Goal: Task Accomplishment & Management: Use online tool/utility

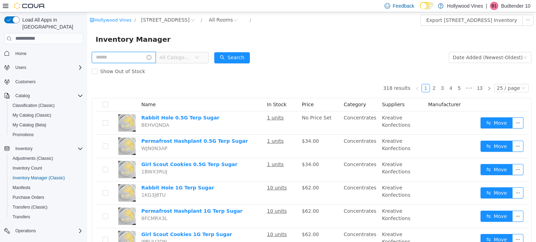
click at [129, 57] on input "text" at bounding box center [124, 57] width 64 height 11
click at [124, 56] on input "text" at bounding box center [124, 57] width 64 height 11
type input "**********"
click at [254, 51] on div "Search" at bounding box center [239, 57] width 36 height 14
click at [247, 59] on button "Search" at bounding box center [239, 57] width 36 height 11
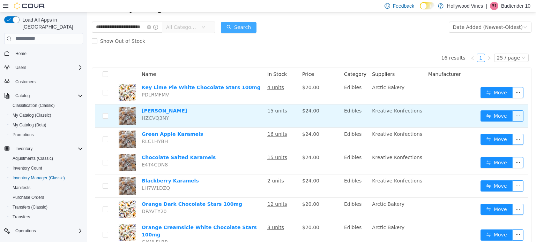
scroll to position [31, 0]
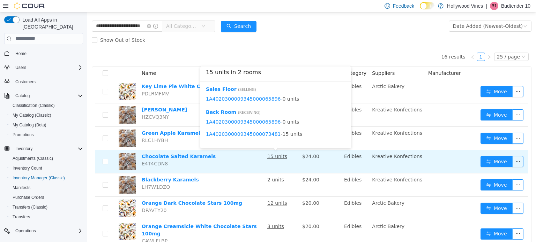
click at [272, 157] on u "15 units" at bounding box center [277, 157] width 20 height 6
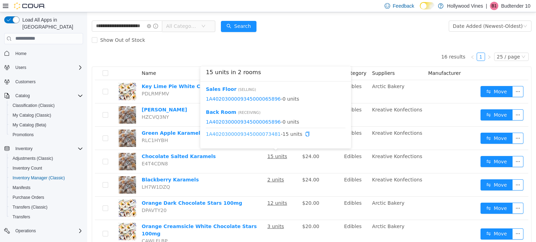
click at [254, 136] on link "1A4020300009345000073481" at bounding box center [243, 134] width 75 height 6
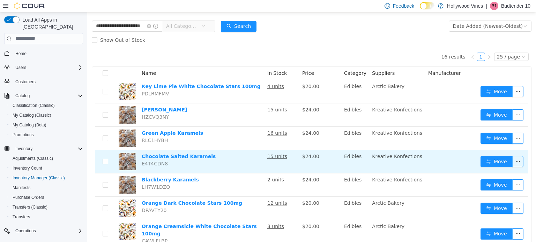
click at [512, 164] on button "button" at bounding box center [517, 161] width 11 height 11
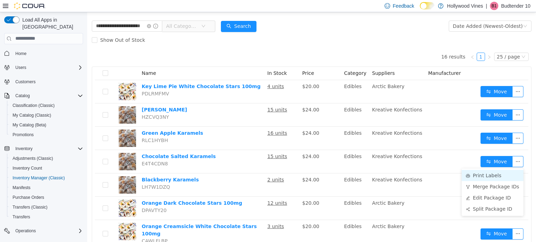
click at [488, 175] on li "Print Labels" at bounding box center [493, 175] width 62 height 11
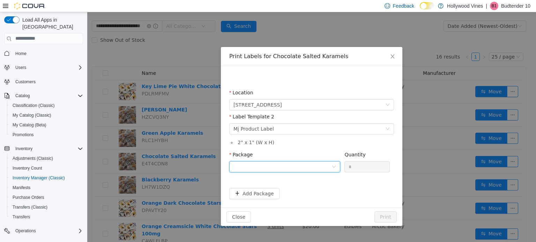
click at [262, 166] on div at bounding box center [282, 167] width 98 height 10
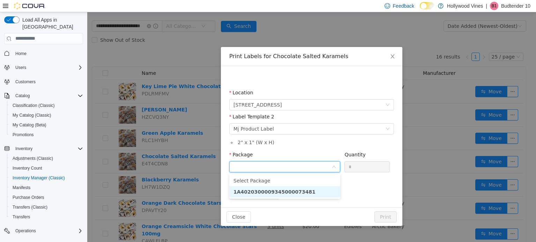
click at [264, 189] on strong "1A4020300009345000073481" at bounding box center [274, 192] width 82 height 6
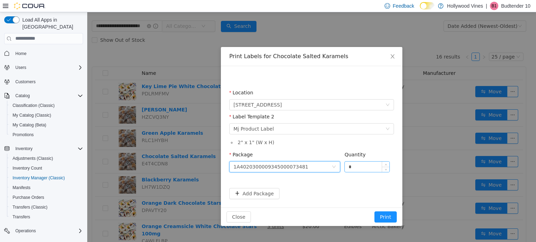
click at [352, 164] on input "*" at bounding box center [367, 167] width 45 height 10
type input "**"
click at [374, 211] on button "Print" at bounding box center [385, 216] width 22 height 11
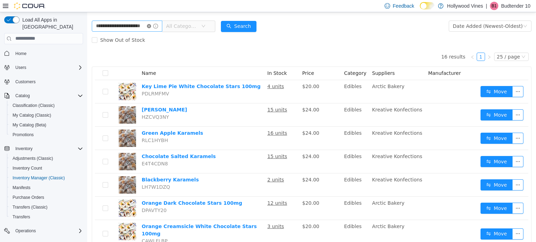
click at [151, 24] on icon "icon: close-circle" at bounding box center [149, 26] width 4 height 4
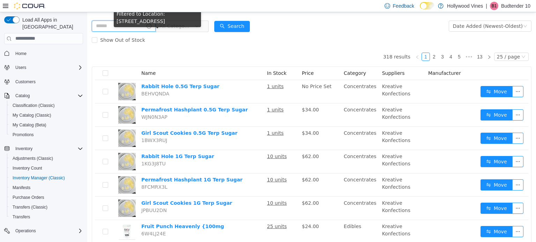
click at [110, 26] on input "text" at bounding box center [124, 25] width 64 height 11
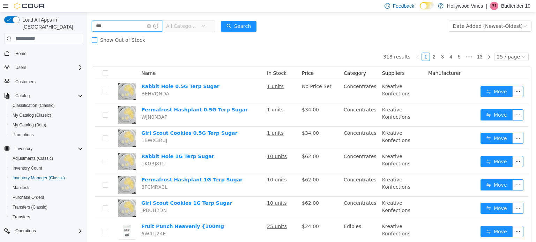
type input "**********"
click at [254, 24] on button "Search" at bounding box center [239, 26] width 36 height 11
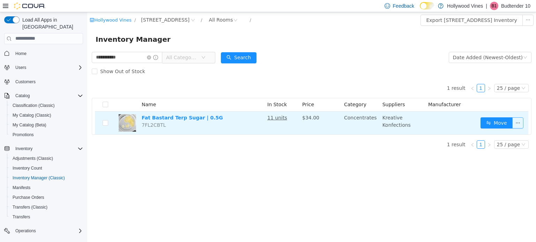
click at [517, 125] on button "button" at bounding box center [517, 122] width 11 height 11
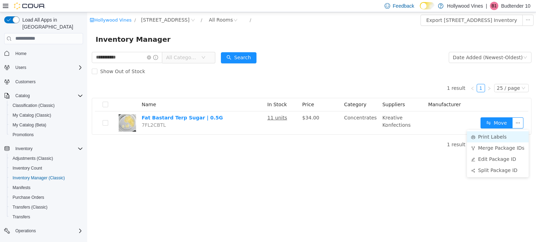
click at [491, 135] on li "Print Labels" at bounding box center [498, 136] width 62 height 11
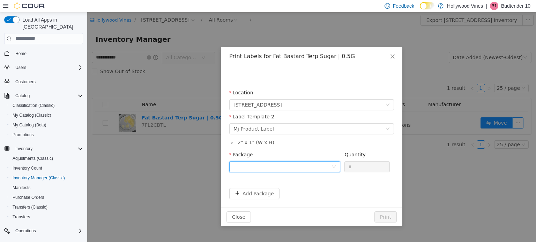
click at [308, 170] on div at bounding box center [282, 167] width 98 height 10
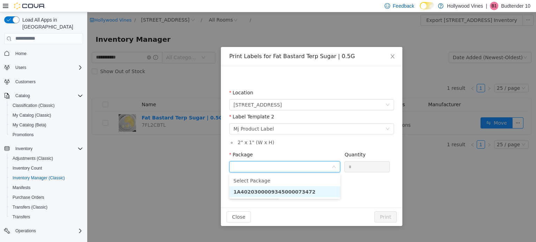
click at [293, 194] on strong "1A4020300009345000073472" at bounding box center [274, 192] width 82 height 6
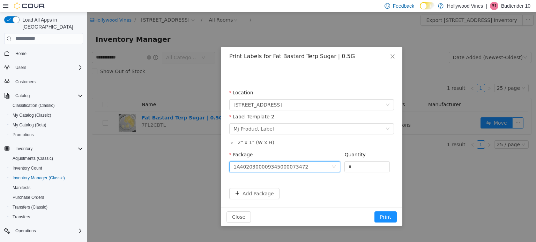
click at [374, 160] on div "Quantity" at bounding box center [366, 156] width 45 height 10
click at [367, 166] on input "*" at bounding box center [367, 167] width 45 height 10
type input "**"
click at [374, 211] on button "Print" at bounding box center [385, 216] width 22 height 11
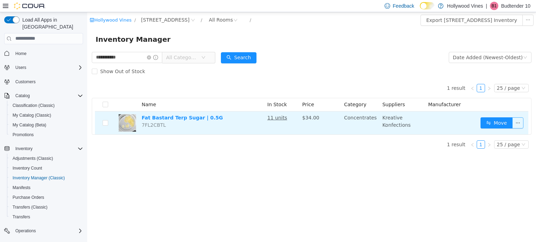
click at [521, 121] on button "button" at bounding box center [517, 122] width 11 height 11
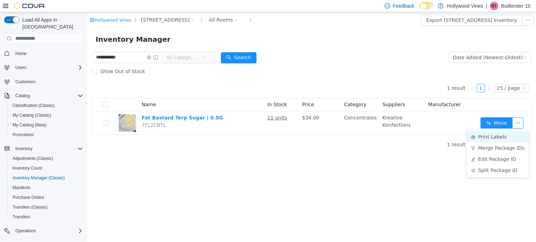
click at [478, 136] on li "Print Labels" at bounding box center [498, 136] width 62 height 11
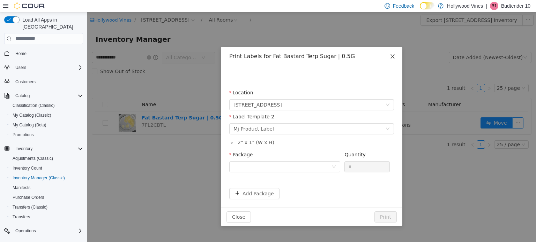
click at [395, 55] on icon "icon: close" at bounding box center [393, 56] width 6 height 6
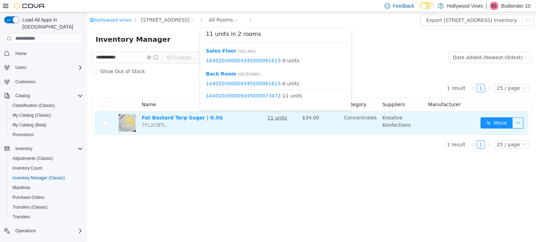
click at [275, 116] on u "11 units" at bounding box center [277, 118] width 20 height 6
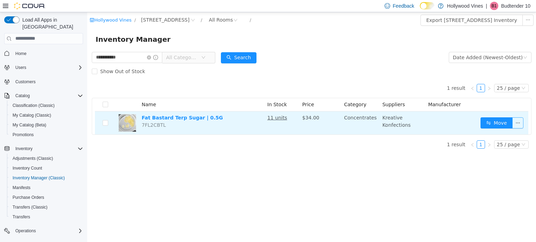
click at [519, 122] on button "button" at bounding box center [517, 122] width 11 height 11
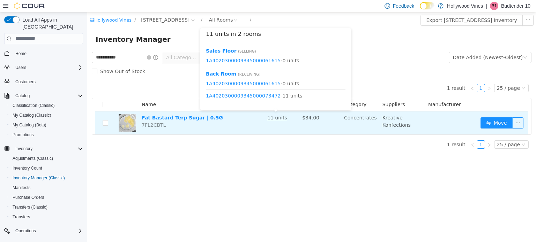
click at [274, 117] on u "11 units" at bounding box center [277, 118] width 20 height 6
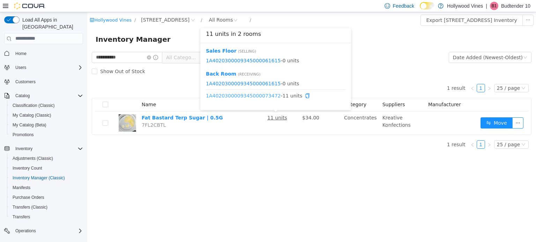
click at [243, 96] on link "1A4020300009345000073472" at bounding box center [243, 96] width 75 height 6
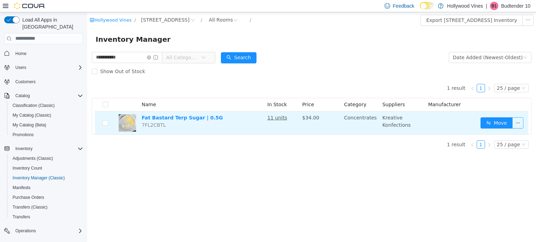
click at [520, 122] on button "button" at bounding box center [517, 122] width 11 height 11
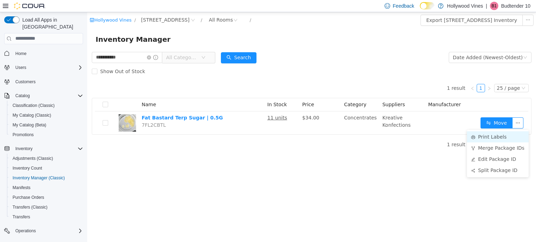
click at [495, 135] on li "Print Labels" at bounding box center [498, 136] width 62 height 11
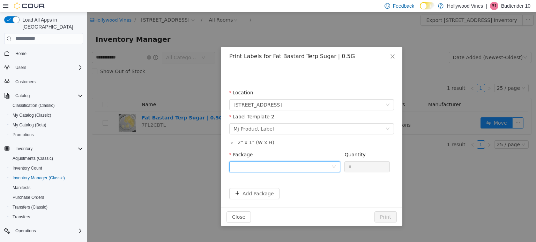
click at [288, 162] on div at bounding box center [282, 167] width 98 height 10
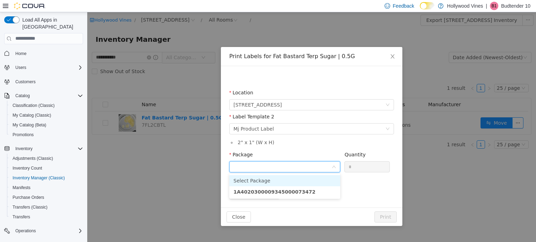
click at [289, 185] on li "Select Package" at bounding box center [284, 180] width 111 height 11
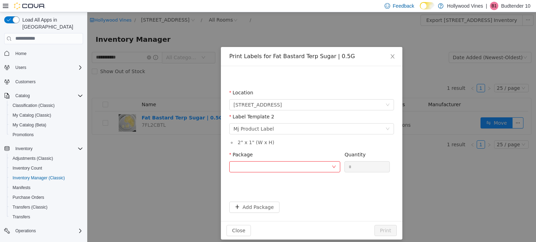
click at [292, 173] on div "Please select a package number or remove this field." at bounding box center [284, 173] width 111 height 25
click at [290, 170] on div at bounding box center [282, 167] width 98 height 10
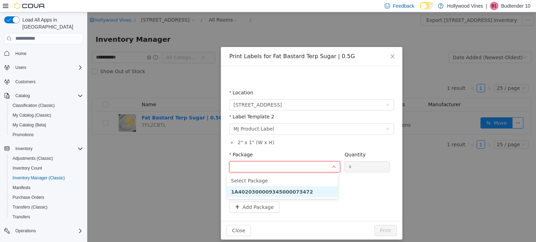
click at [278, 189] on strong "1A4020300009345000073472" at bounding box center [272, 192] width 82 height 6
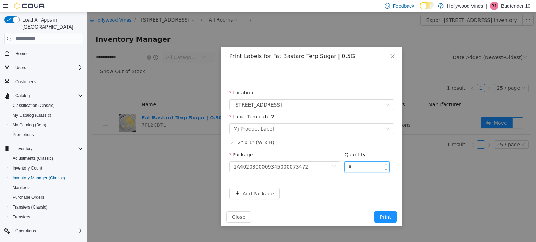
click at [354, 166] on input "*" at bounding box center [367, 167] width 45 height 10
type input "**"
click at [374, 211] on button "Print" at bounding box center [385, 216] width 22 height 11
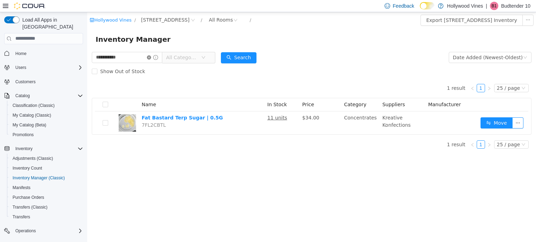
click at [151, 58] on icon "icon: close-circle" at bounding box center [149, 57] width 4 height 4
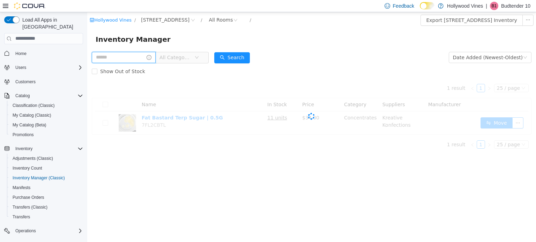
click at [135, 57] on input "text" at bounding box center [124, 57] width 64 height 11
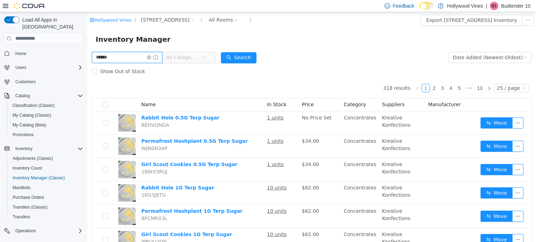
type input "**********"
click at [229, 57] on button "Search" at bounding box center [239, 57] width 36 height 11
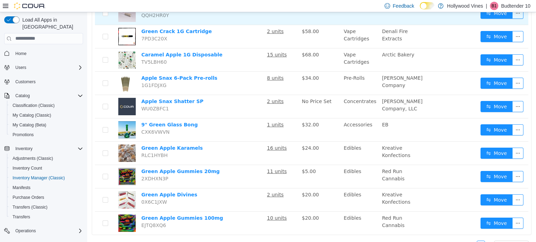
scroll to position [134, 0]
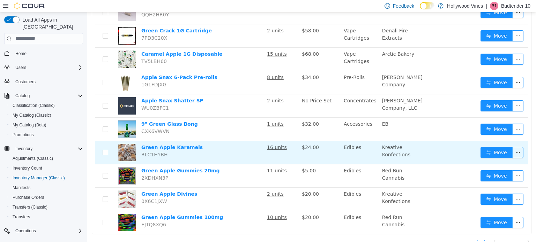
click at [514, 149] on button "button" at bounding box center [517, 152] width 11 height 11
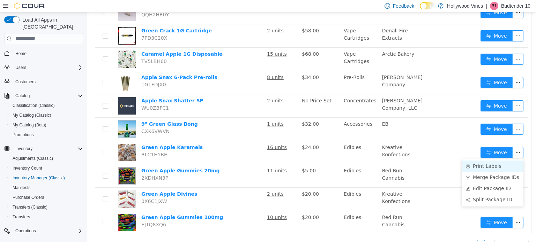
click at [473, 164] on li "Print Labels" at bounding box center [493, 165] width 62 height 11
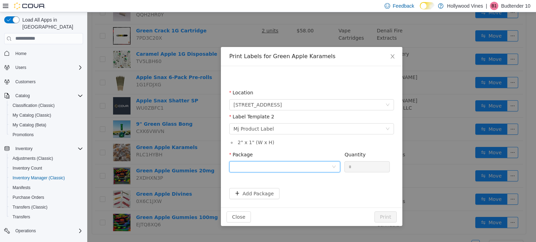
click at [304, 164] on div at bounding box center [282, 167] width 98 height 10
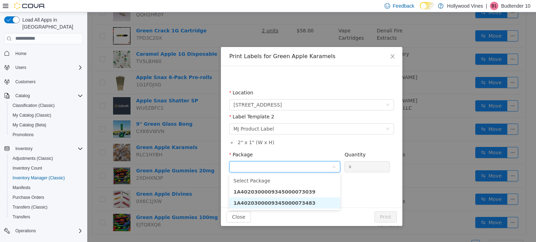
click at [301, 200] on li "1A4020300009345000073483" at bounding box center [284, 202] width 111 height 11
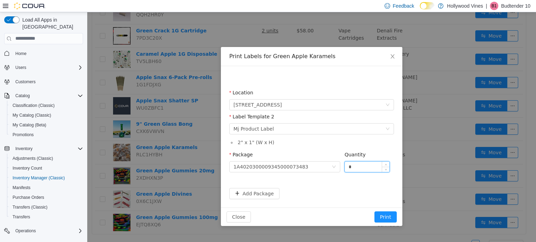
click at [353, 169] on input "*" at bounding box center [367, 167] width 45 height 10
type input "*"
click at [374, 211] on button "Print" at bounding box center [385, 216] width 22 height 11
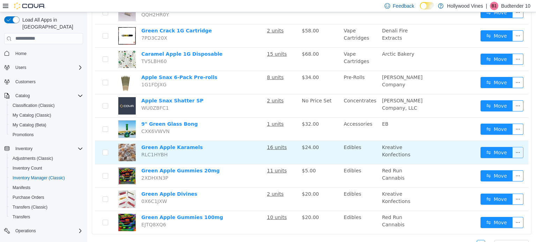
click at [515, 151] on button "button" at bounding box center [517, 152] width 11 height 11
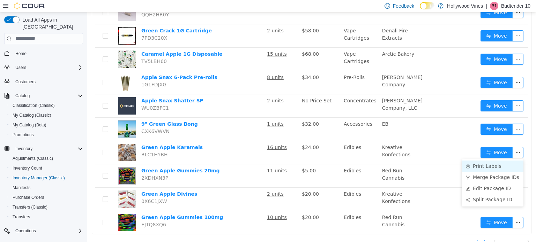
click at [491, 164] on li "Print Labels" at bounding box center [493, 165] width 62 height 11
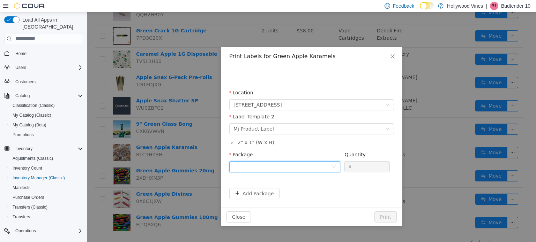
click at [322, 167] on div at bounding box center [282, 167] width 98 height 10
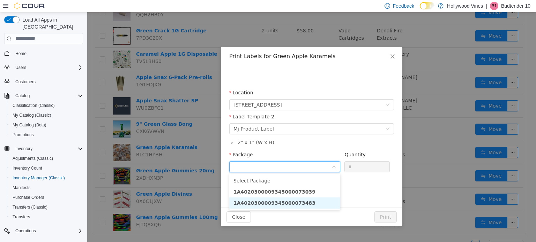
click at [311, 203] on li "1A4020300009345000073483" at bounding box center [284, 202] width 111 height 11
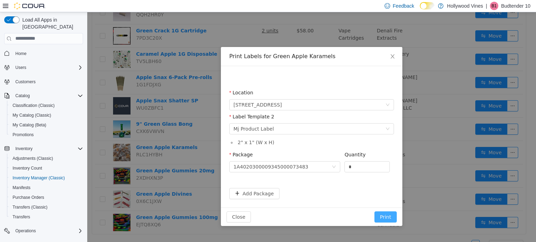
click at [380, 216] on button "Print" at bounding box center [385, 216] width 22 height 11
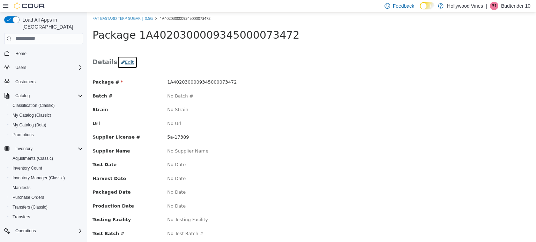
click at [123, 60] on button "Edit" at bounding box center [127, 62] width 20 height 13
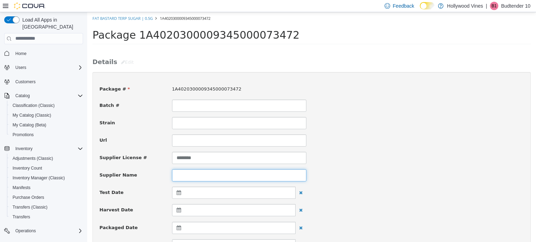
click at [187, 171] on input at bounding box center [239, 175] width 134 height 12
paste input "**********"
type input "**********"
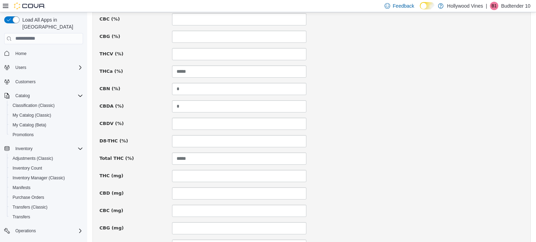
scroll to position [512, 0]
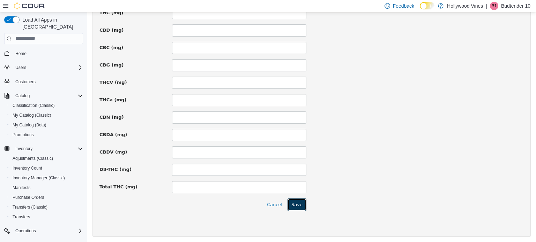
click at [291, 202] on button "Save" at bounding box center [296, 205] width 19 height 13
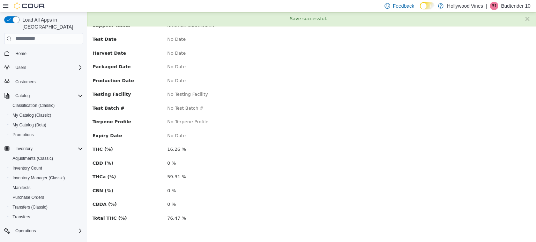
scroll to position [0, 0]
